Goal: Task Accomplishment & Management: Manage account settings

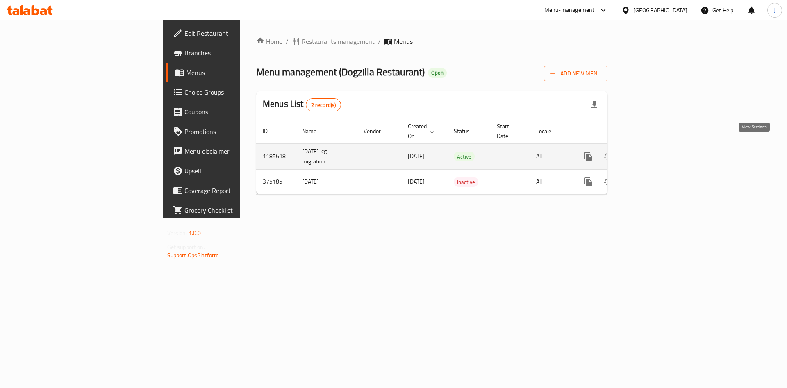
click at [657, 152] on link "enhanced table" at bounding box center [647, 157] width 20 height 20
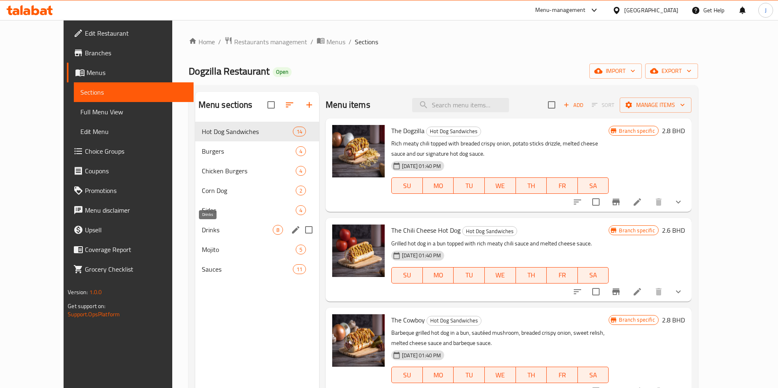
click at [214, 229] on span "Drinks" at bounding box center [237, 230] width 71 height 10
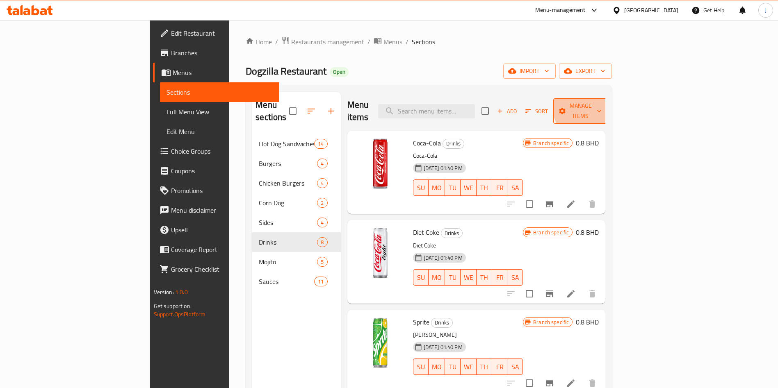
click at [601, 104] on span "Manage items" at bounding box center [581, 111] width 42 height 20
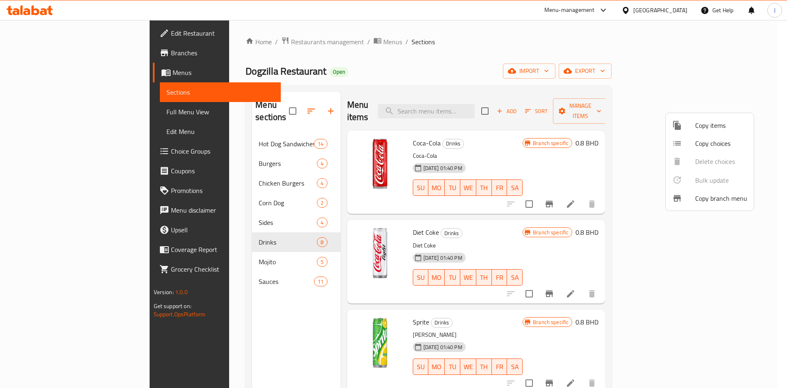
click at [719, 123] on span "Copy items" at bounding box center [721, 126] width 52 height 10
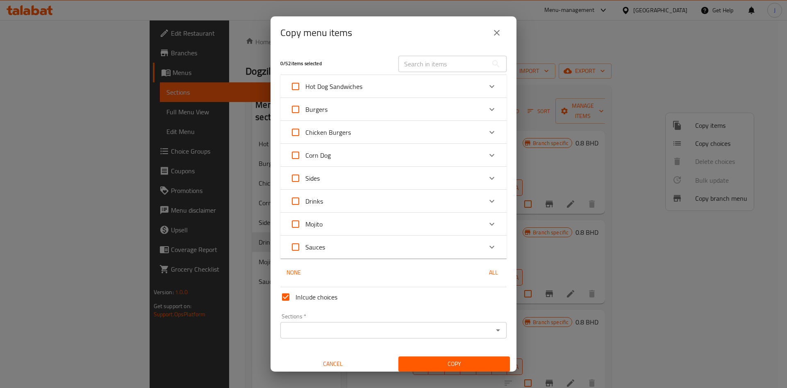
click at [292, 298] on input "Inlcude choices" at bounding box center [286, 297] width 20 height 20
checkbox input "false"
click at [410, 206] on div "Drinks" at bounding box center [386, 201] width 192 height 20
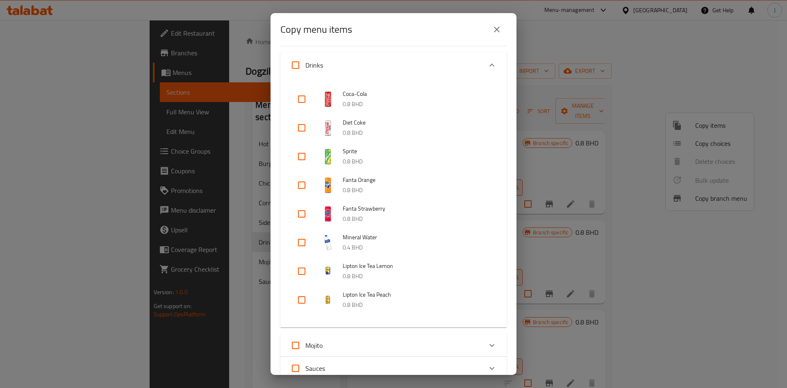
scroll to position [141, 0]
click at [300, 102] on input "checkbox" at bounding box center [302, 99] width 20 height 20
checkbox input "true"
click at [302, 135] on input "checkbox" at bounding box center [302, 128] width 20 height 20
checkbox input "true"
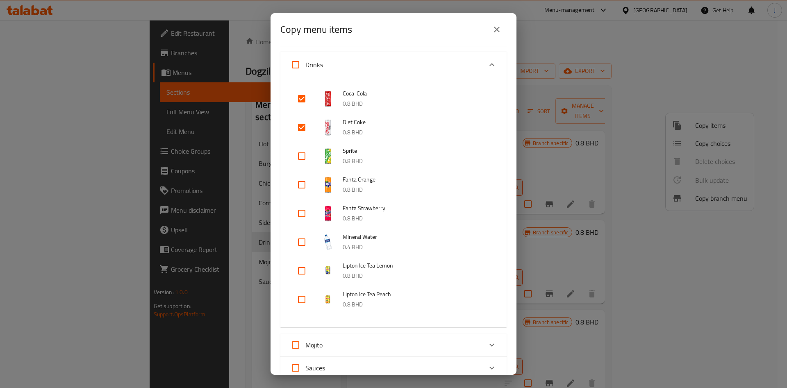
click at [302, 159] on input "checkbox" at bounding box center [302, 156] width 20 height 20
checkbox input "true"
click at [300, 185] on input "checkbox" at bounding box center [302, 185] width 20 height 20
checkbox input "true"
click at [302, 214] on input "checkbox" at bounding box center [302, 214] width 20 height 20
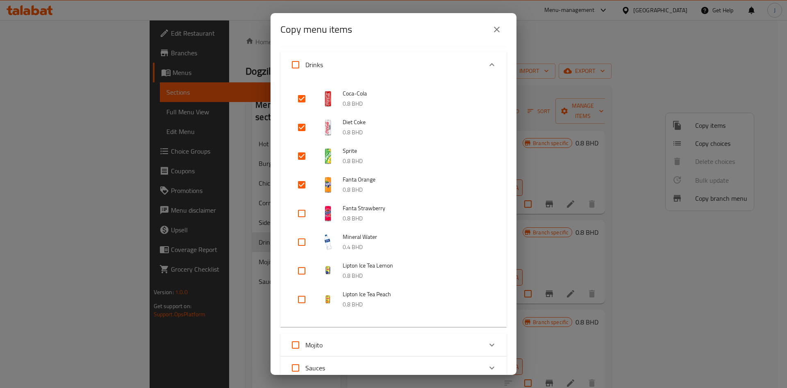
checkbox input "true"
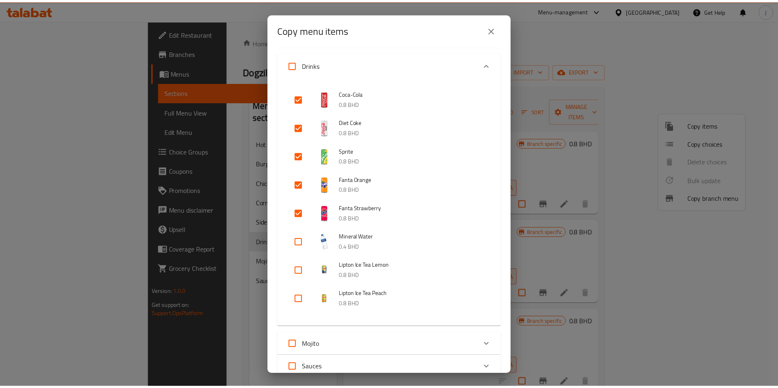
scroll to position [264, 0]
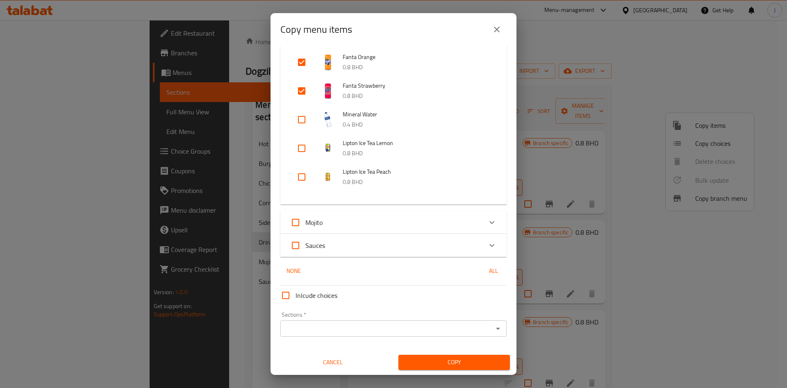
click at [496, 328] on icon "Open" at bounding box center [498, 329] width 4 height 2
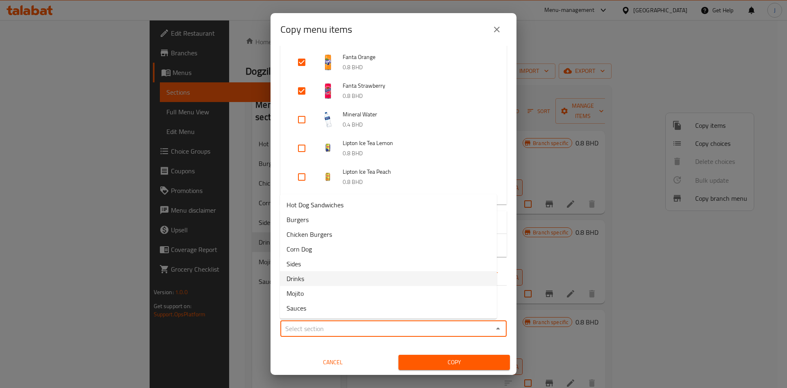
click at [359, 279] on li "Drinks" at bounding box center [388, 278] width 217 height 15
type input "Drinks"
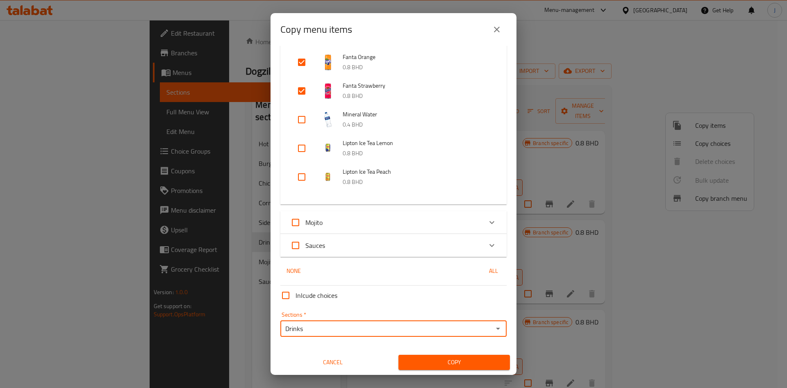
click at [458, 360] on span "Copy" at bounding box center [454, 362] width 98 height 10
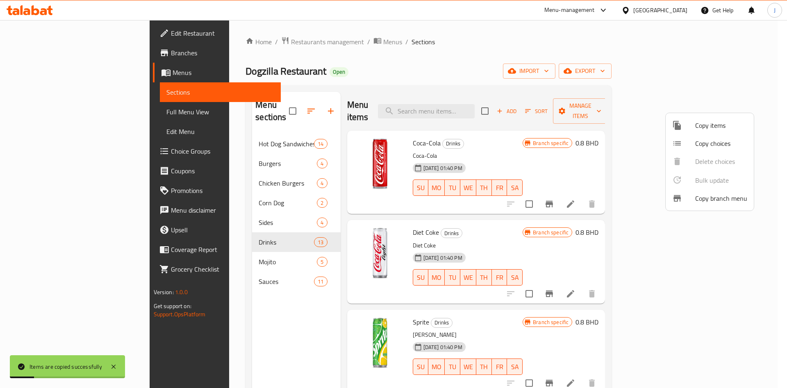
click at [229, 228] on div at bounding box center [393, 194] width 787 height 388
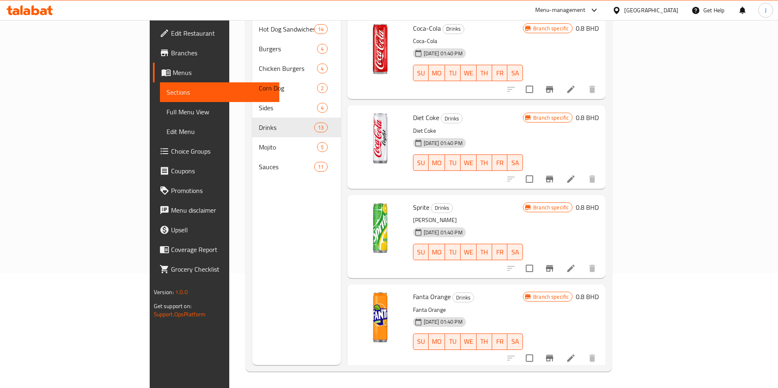
scroll to position [0, 0]
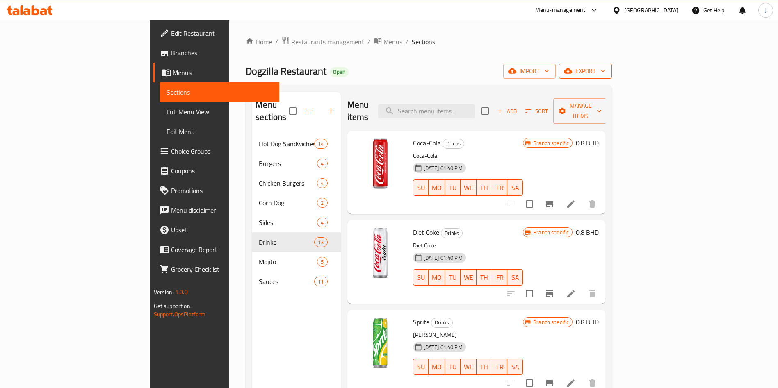
click at [605, 71] on span "export" at bounding box center [585, 71] width 40 height 10
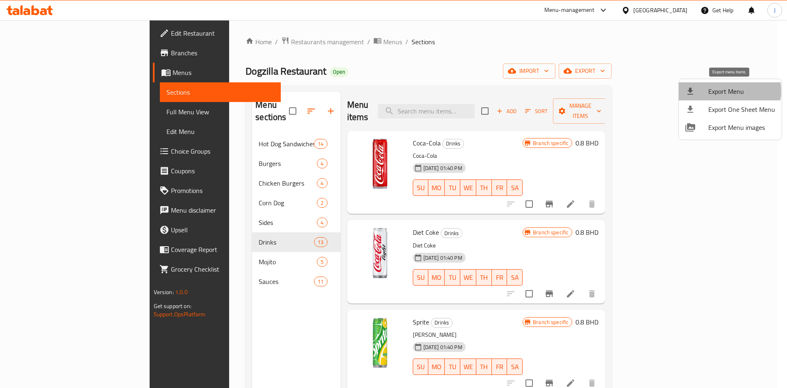
click at [728, 91] on span "Export Menu" at bounding box center [741, 91] width 67 height 10
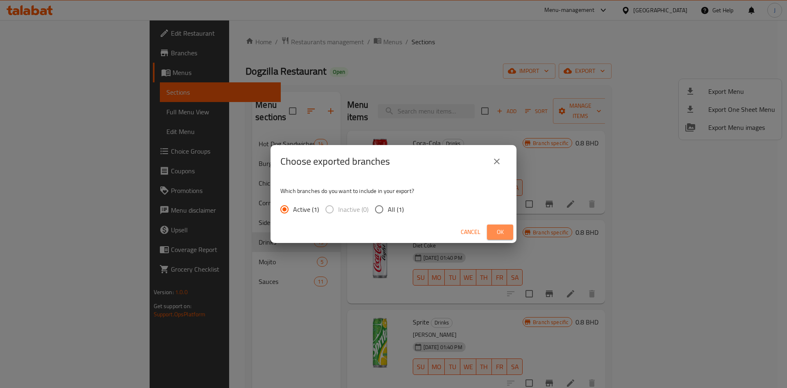
click at [497, 228] on span "Ok" at bounding box center [500, 232] width 13 height 10
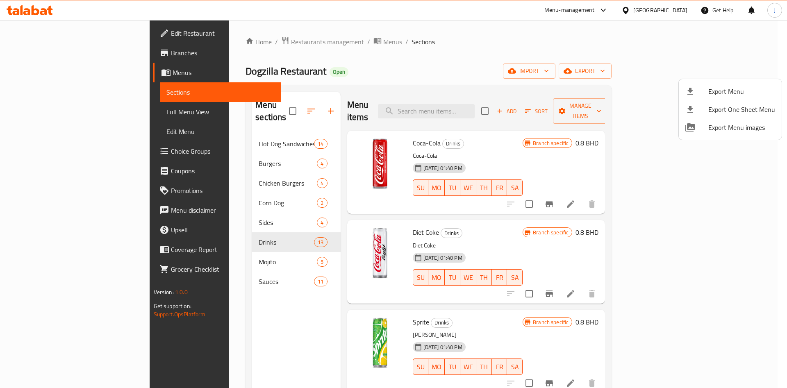
click at [680, 71] on div at bounding box center [393, 194] width 787 height 388
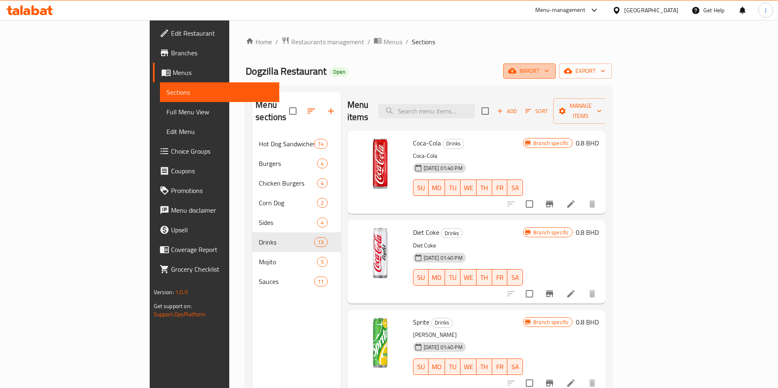
click at [549, 71] on span "import" at bounding box center [529, 71] width 39 height 10
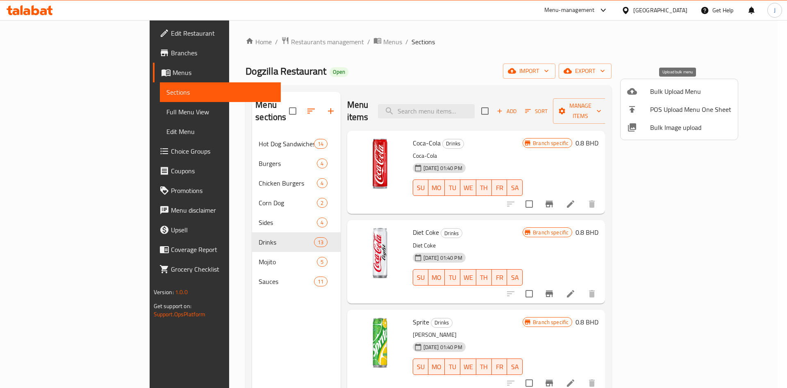
click at [691, 86] on span "Bulk Upload Menu" at bounding box center [690, 91] width 81 height 10
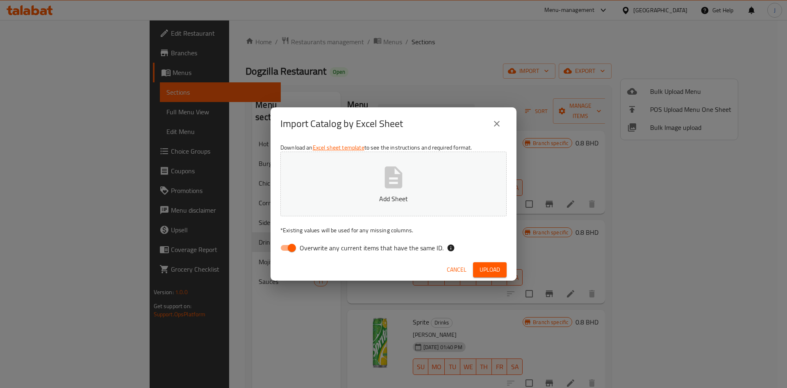
click at [411, 180] on button "Add Sheet" at bounding box center [393, 184] width 226 height 65
click at [490, 266] on span "Upload" at bounding box center [490, 270] width 20 height 10
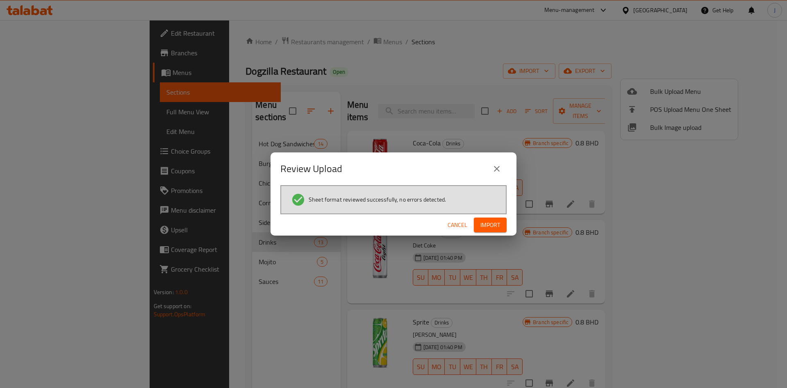
click at [494, 225] on span "Import" at bounding box center [490, 225] width 20 height 10
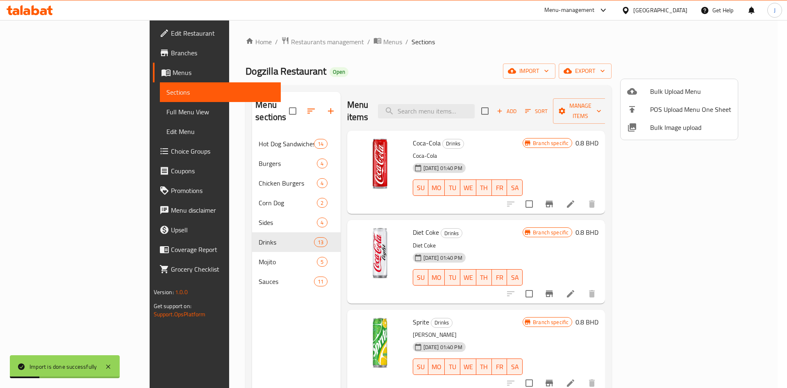
click at [54, 129] on div at bounding box center [393, 194] width 787 height 388
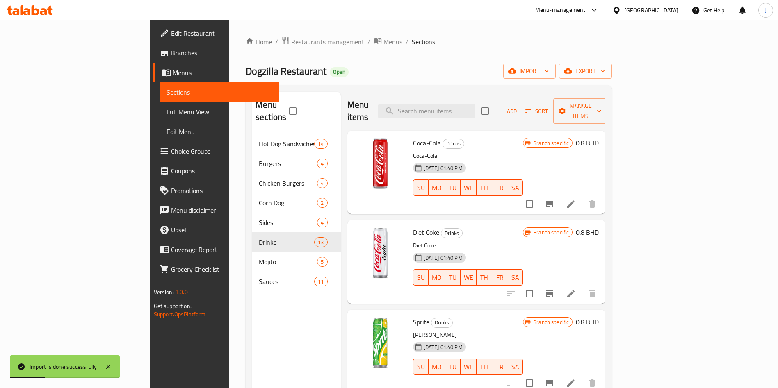
click at [166, 131] on span "Edit Menu" at bounding box center [219, 132] width 107 height 10
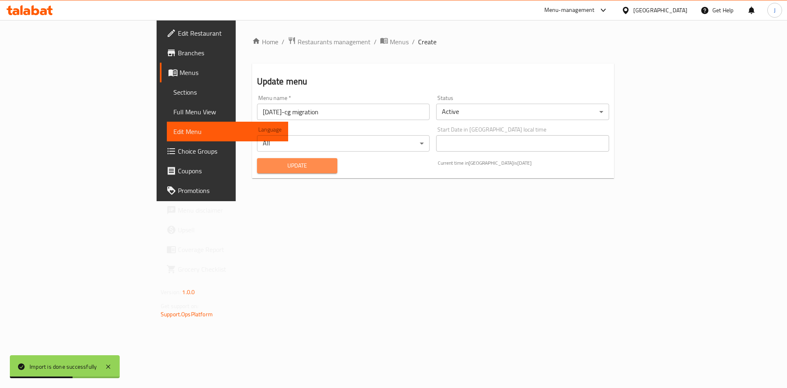
click at [264, 166] on span "Update" at bounding box center [298, 166] width 68 height 10
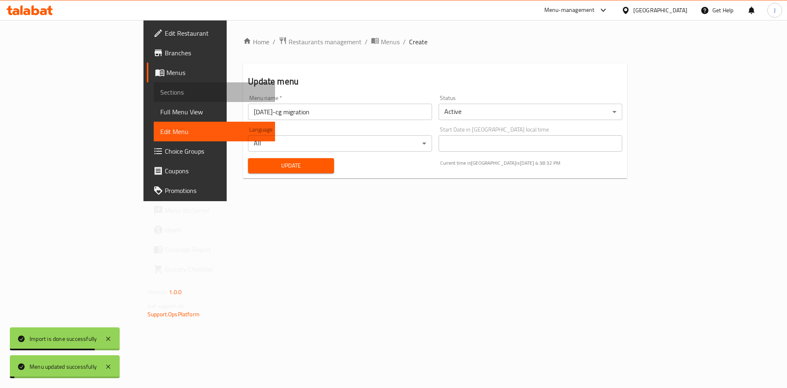
click at [160, 93] on span "Sections" at bounding box center [214, 92] width 108 height 10
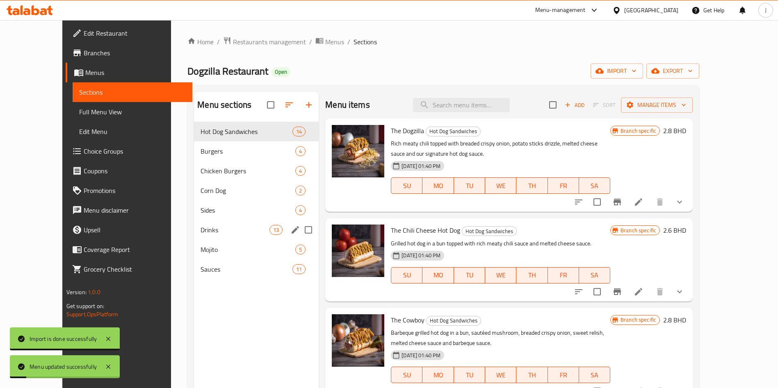
click at [210, 226] on span "Drinks" at bounding box center [234, 230] width 69 height 10
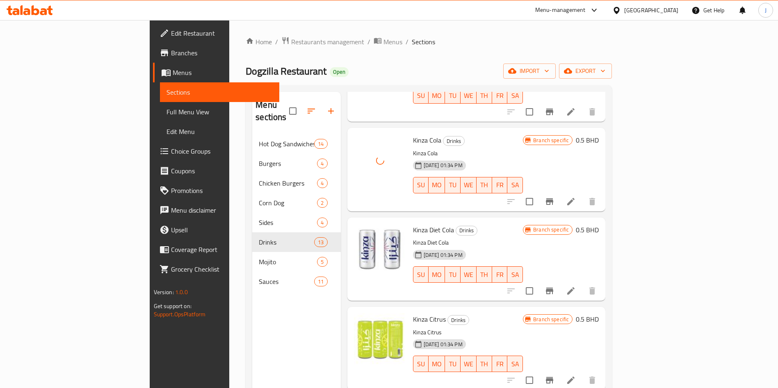
scroll to position [796, 0]
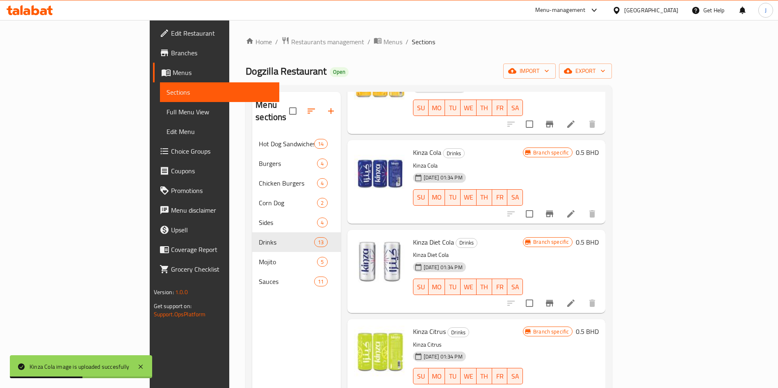
click at [166, 130] on span "Edit Menu" at bounding box center [219, 132] width 107 height 10
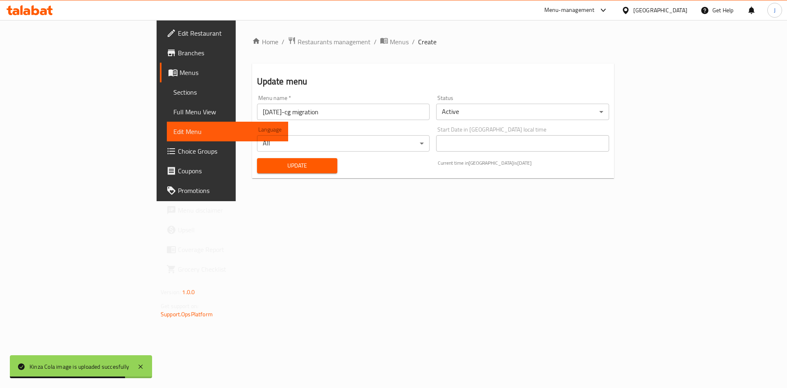
click at [264, 168] on span "Update" at bounding box center [298, 166] width 68 height 10
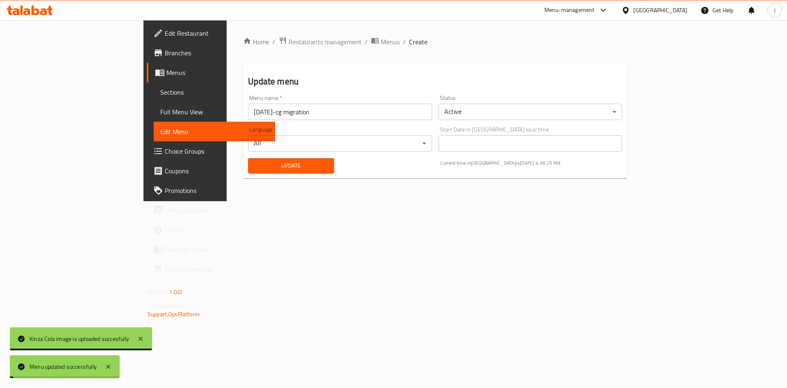
click at [255, 169] on span "Update" at bounding box center [291, 166] width 73 height 10
click at [160, 95] on span "Sections" at bounding box center [214, 92] width 108 height 10
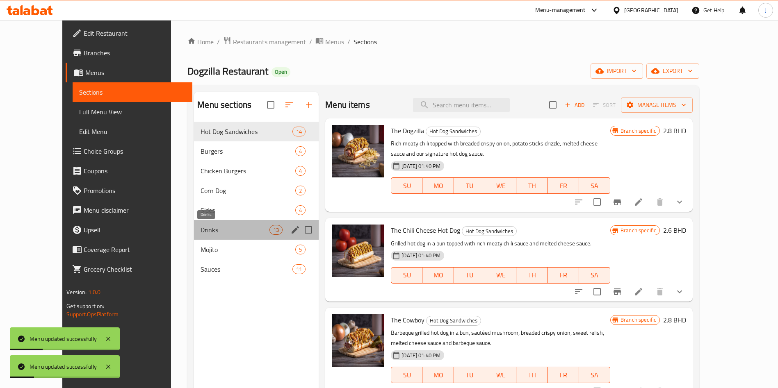
click at [202, 225] on span "Drinks" at bounding box center [234, 230] width 69 height 10
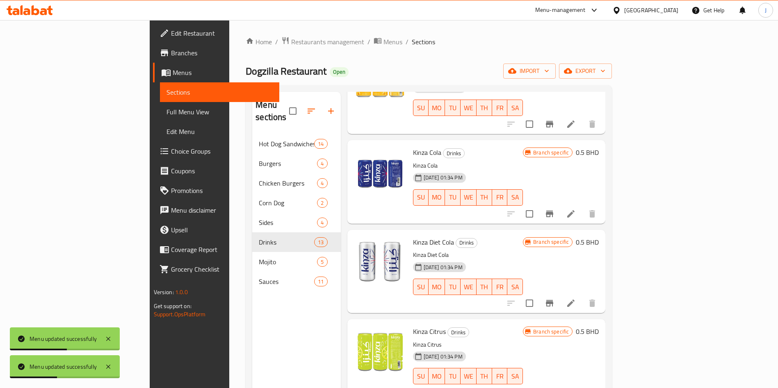
scroll to position [115, 0]
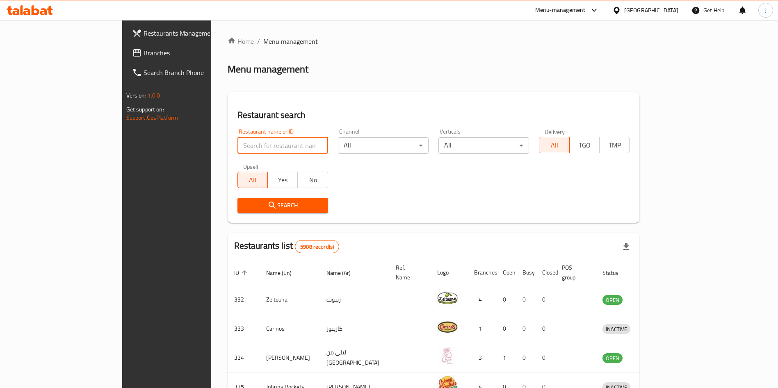
click at [237, 147] on input "search" at bounding box center [282, 145] width 91 height 16
type input "lougi"
click button "Search" at bounding box center [282, 205] width 91 height 15
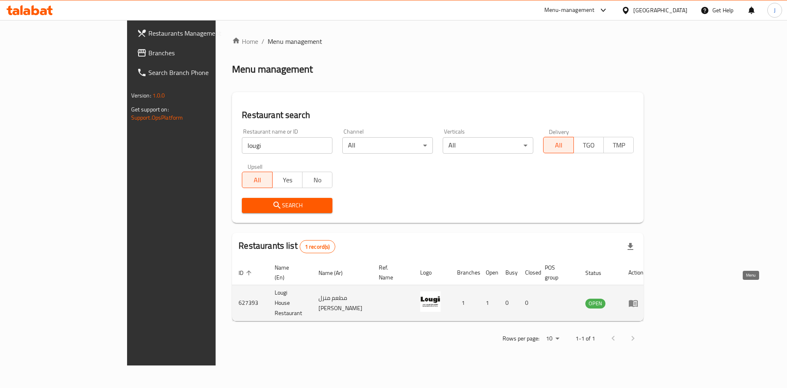
click at [638, 300] on icon "enhanced table" at bounding box center [633, 303] width 9 height 7
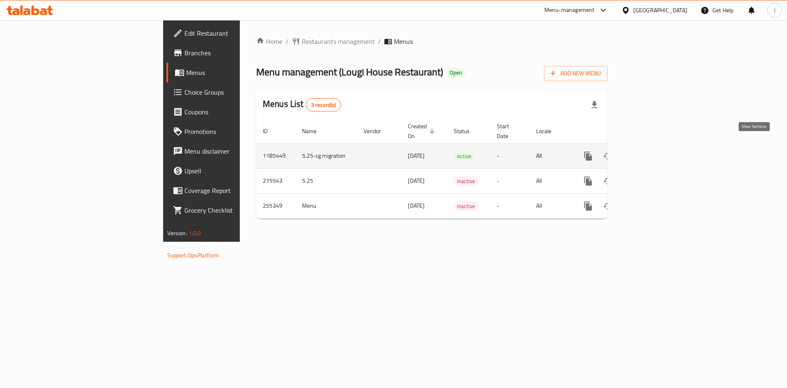
click at [652, 151] on icon "enhanced table" at bounding box center [647, 156] width 10 height 10
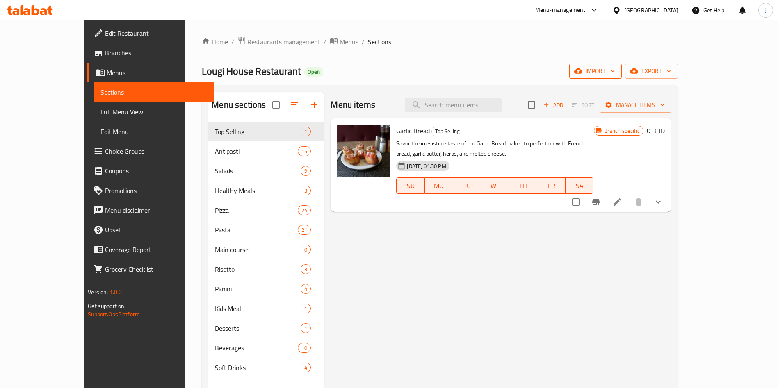
click at [615, 73] on span "import" at bounding box center [595, 71] width 39 height 10
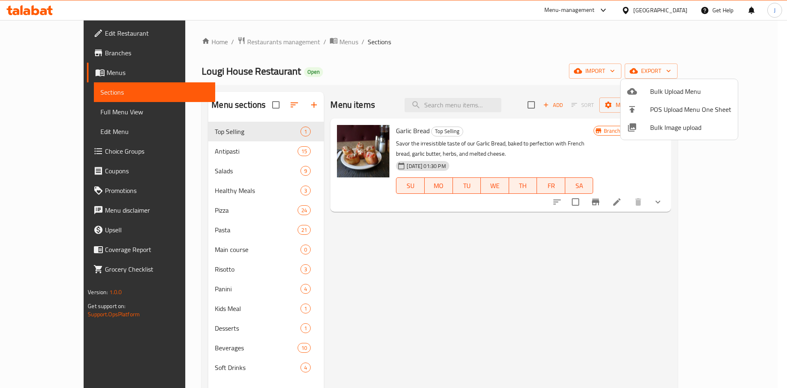
click at [731, 73] on div at bounding box center [393, 194] width 787 height 388
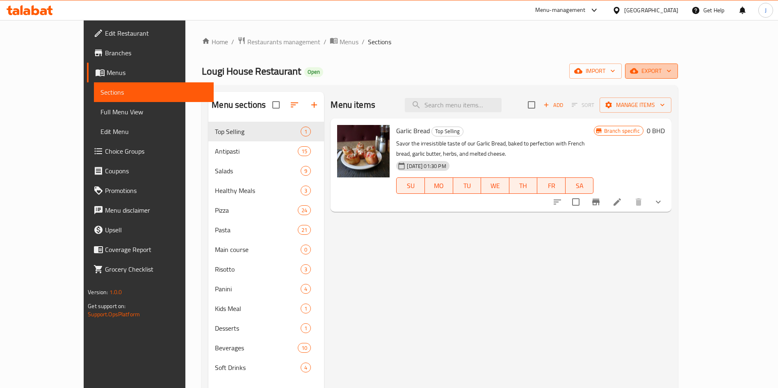
click at [671, 72] on span "export" at bounding box center [651, 71] width 40 height 10
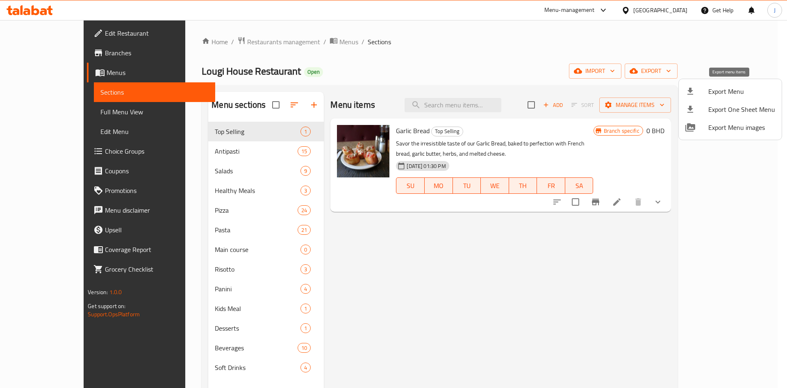
click at [736, 93] on span "Export Menu" at bounding box center [741, 91] width 67 height 10
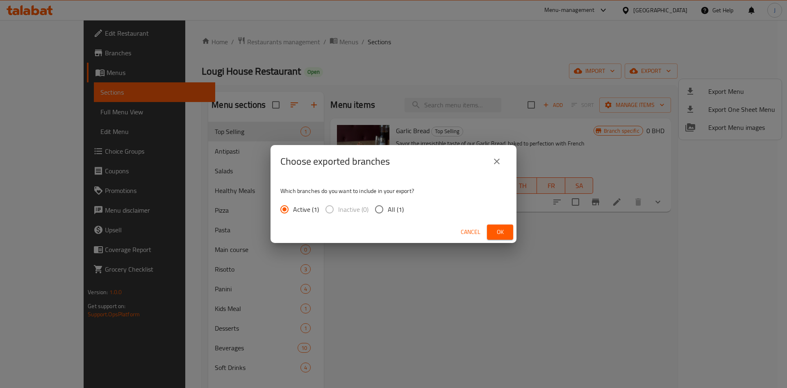
click at [504, 234] on span "Ok" at bounding box center [500, 232] width 13 height 10
